Goal: Transaction & Acquisition: Purchase product/service

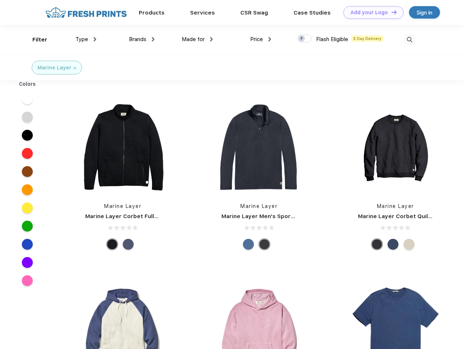
click at [371, 12] on link "Add your Logo Design Tool" at bounding box center [373, 12] width 60 height 13
click at [0, 0] on div "Design Tool" at bounding box center [0, 0] width 0 height 0
click at [391, 12] on link "Add your Logo Design Tool" at bounding box center [373, 12] width 60 height 13
click at [35, 40] on div "Filter" at bounding box center [39, 40] width 15 height 8
click at [86, 39] on span "Type" at bounding box center [81, 39] width 13 height 7
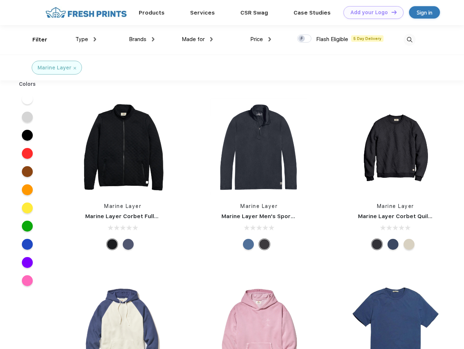
click at [142, 39] on span "Brands" at bounding box center [137, 39] width 17 height 7
click at [197, 39] on span "Made for" at bounding box center [193, 39] width 23 height 7
click at [261, 39] on span "Price" at bounding box center [256, 39] width 13 height 7
click at [304, 39] on div at bounding box center [304, 39] width 14 height 8
click at [302, 39] on input "checkbox" at bounding box center [299, 36] width 5 height 5
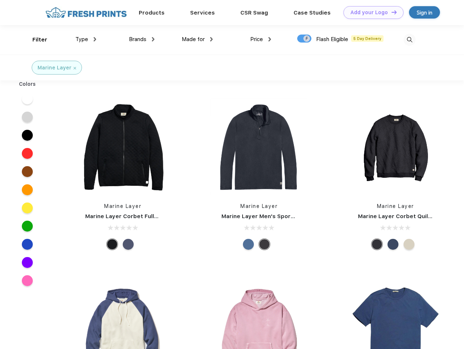
click at [409, 40] on img at bounding box center [409, 40] width 12 height 12
